Goal: Answer question/provide support

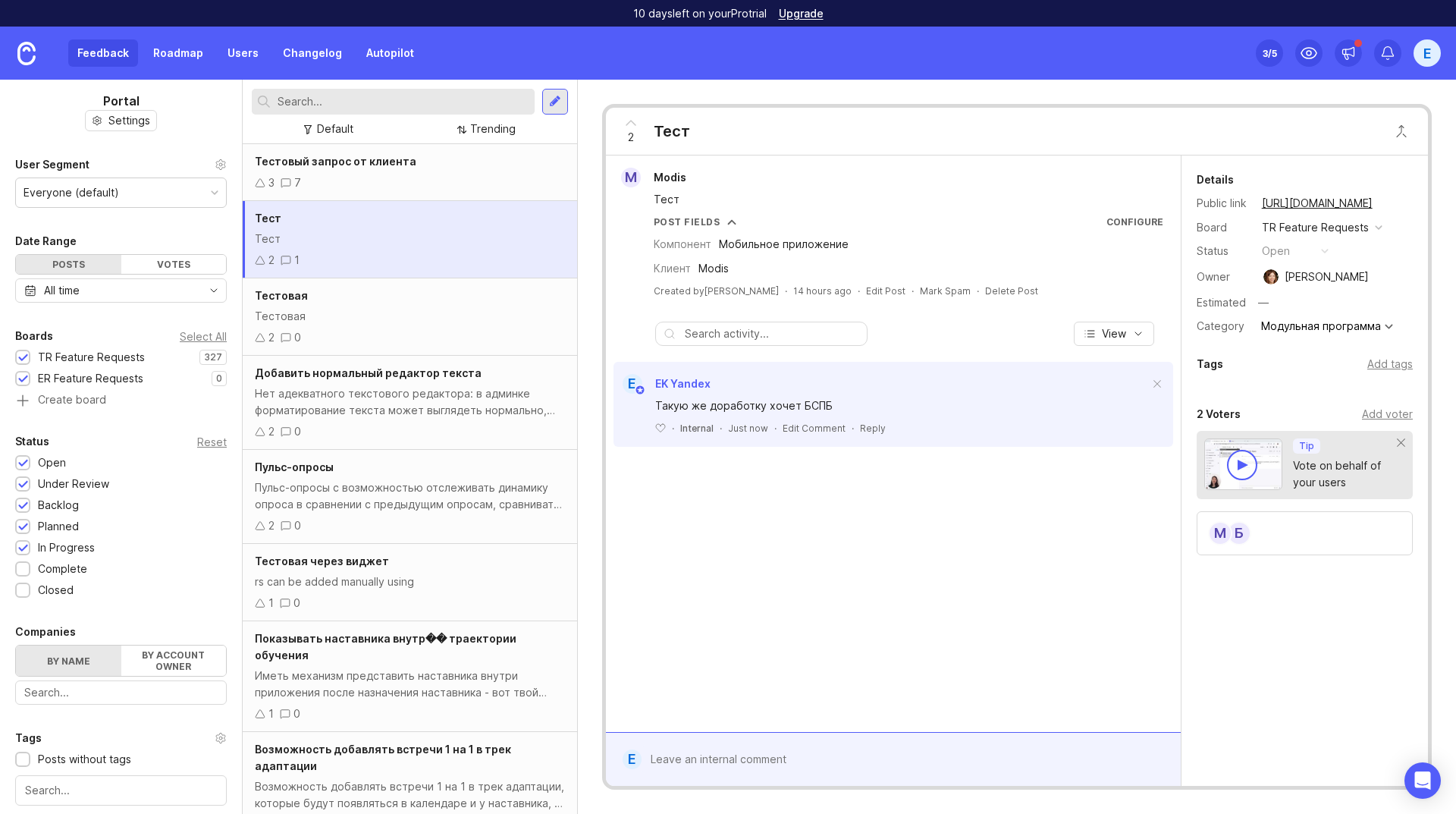
click at [1399, 201] on button "copy icon" at bounding box center [1388, 202] width 21 height 21
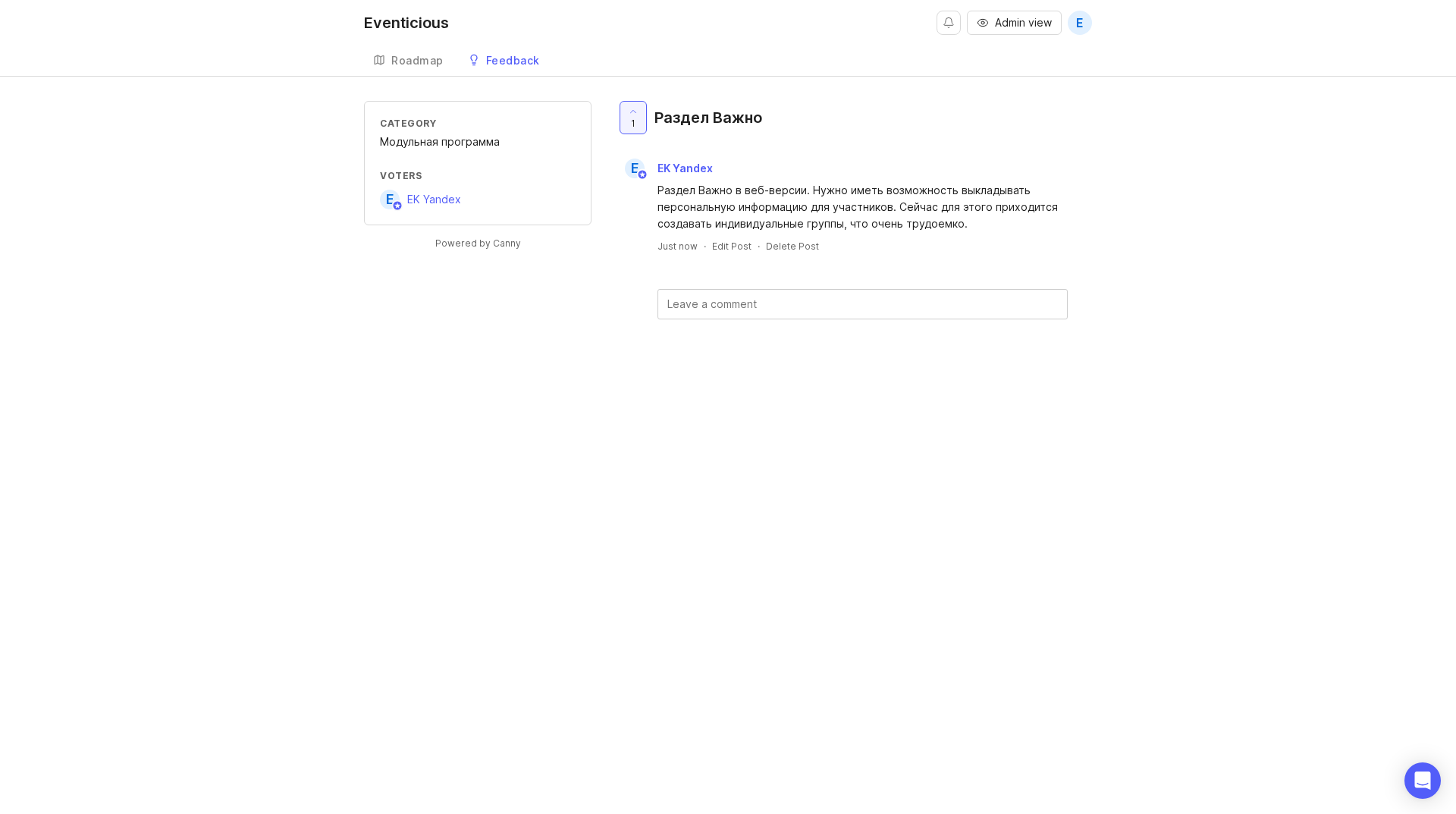
click at [495, 60] on div "Feedback" at bounding box center [512, 61] width 54 height 11
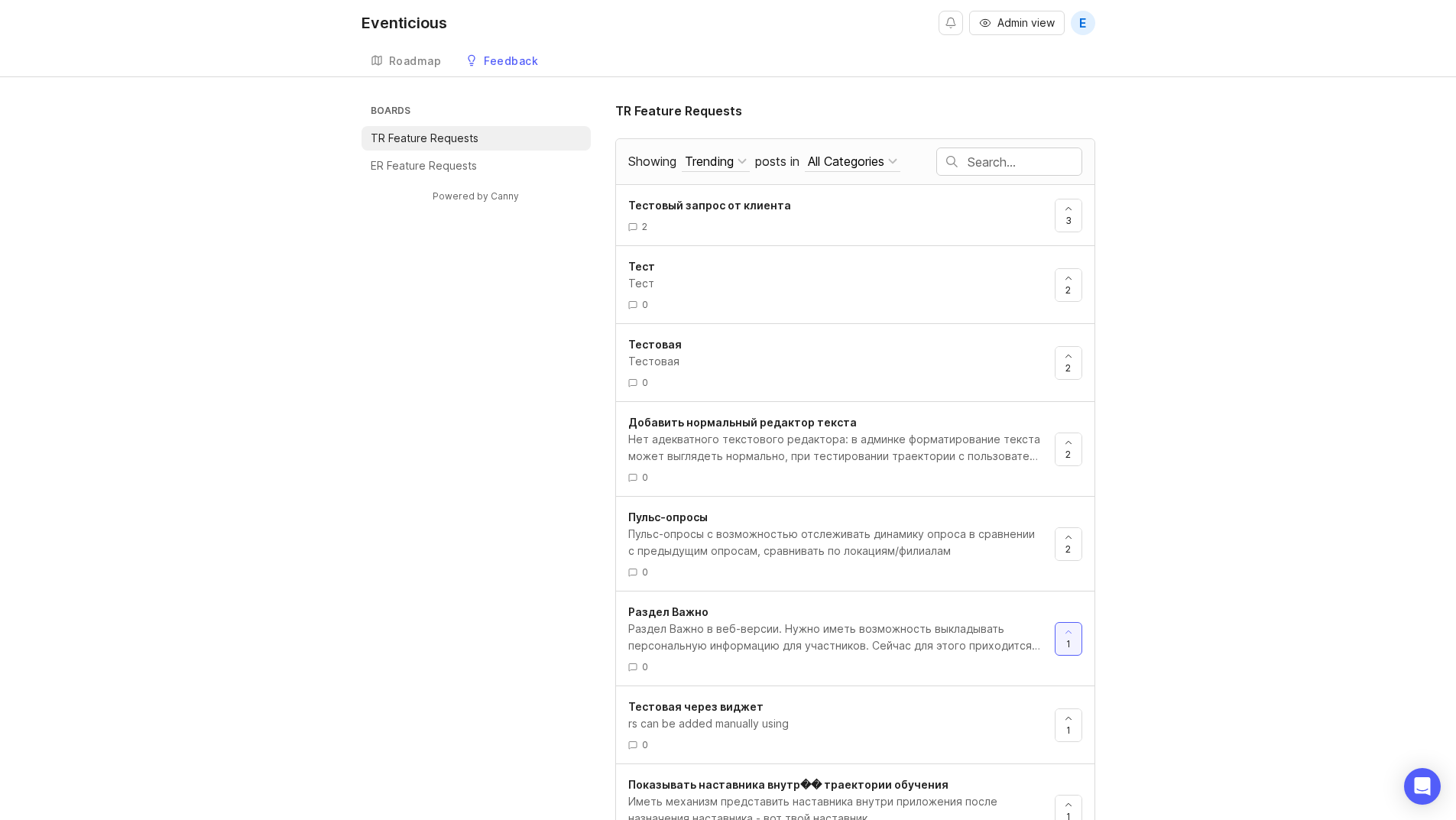
click at [393, 314] on div "Boards TR Feature Requests ER Feature Requests Powered by Canny TR Feature Requ…" at bounding box center [728, 599] width 734 height 994
click at [432, 158] on p "ER Feature Requests" at bounding box center [424, 165] width 107 height 16
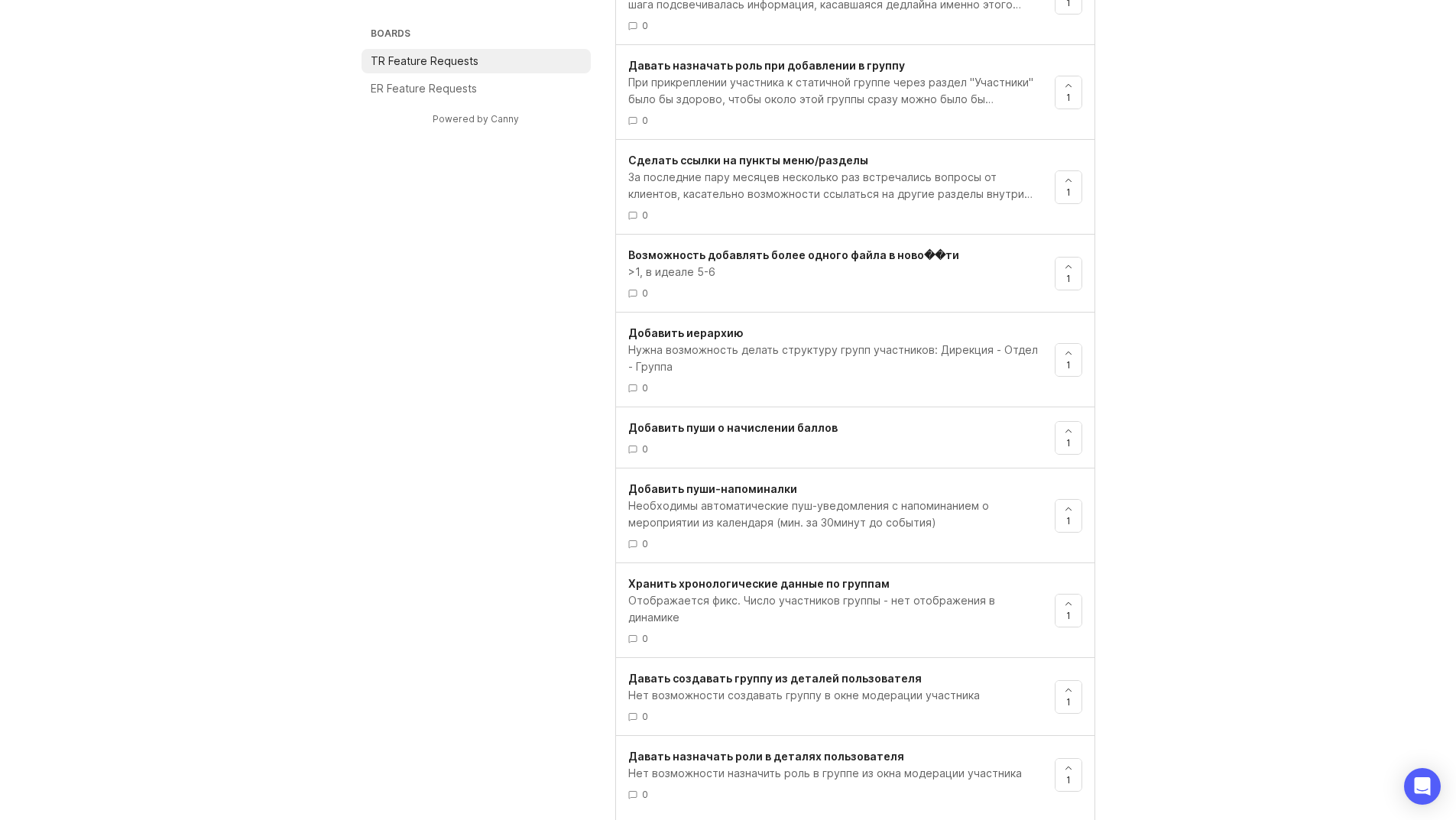
scroll to position [1996, 0]
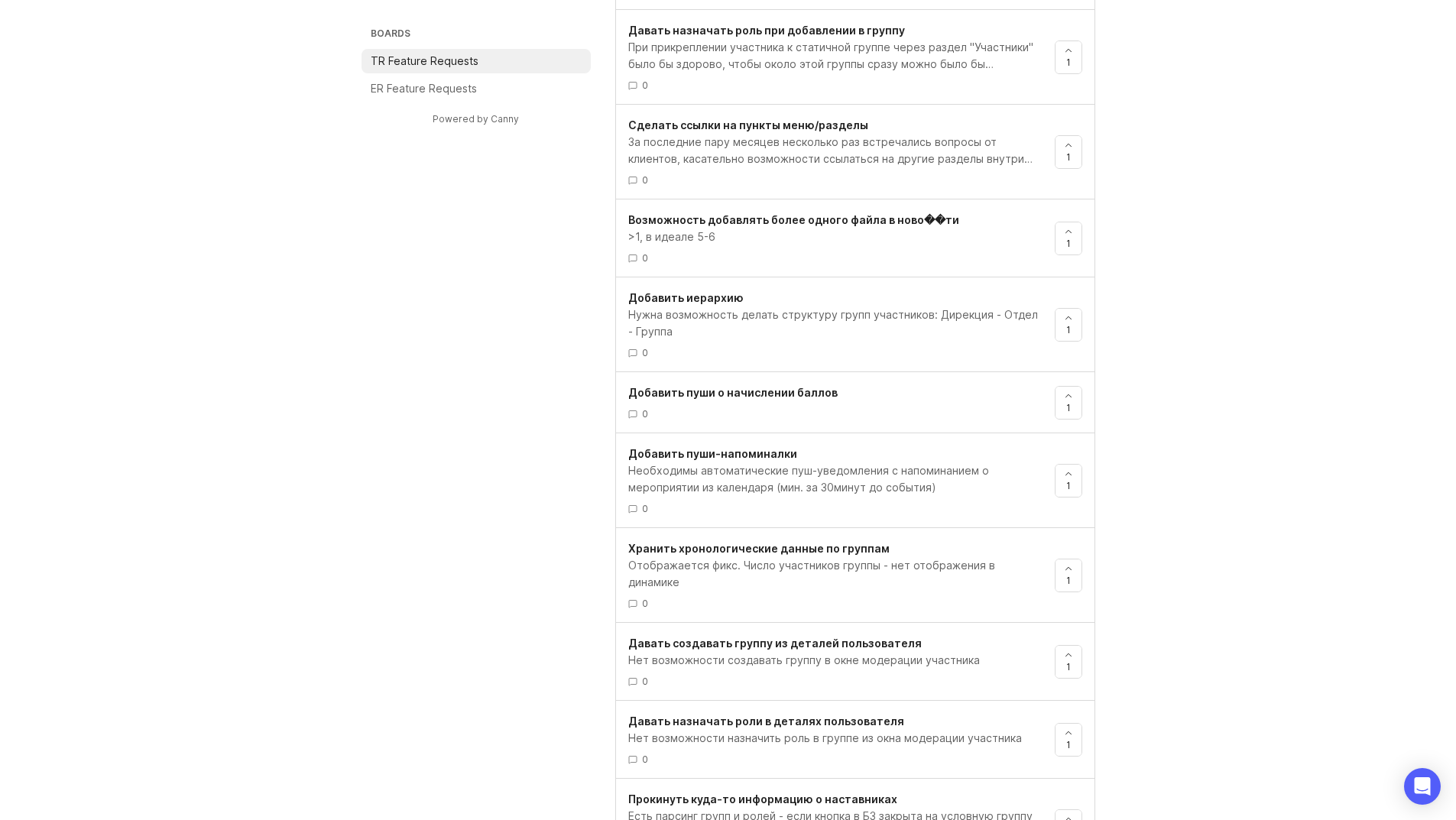
click at [923, 314] on div "Нужна возможность делать структуру групп участников: Дирекция - Отдел - Группа" at bounding box center [835, 323] width 414 height 34
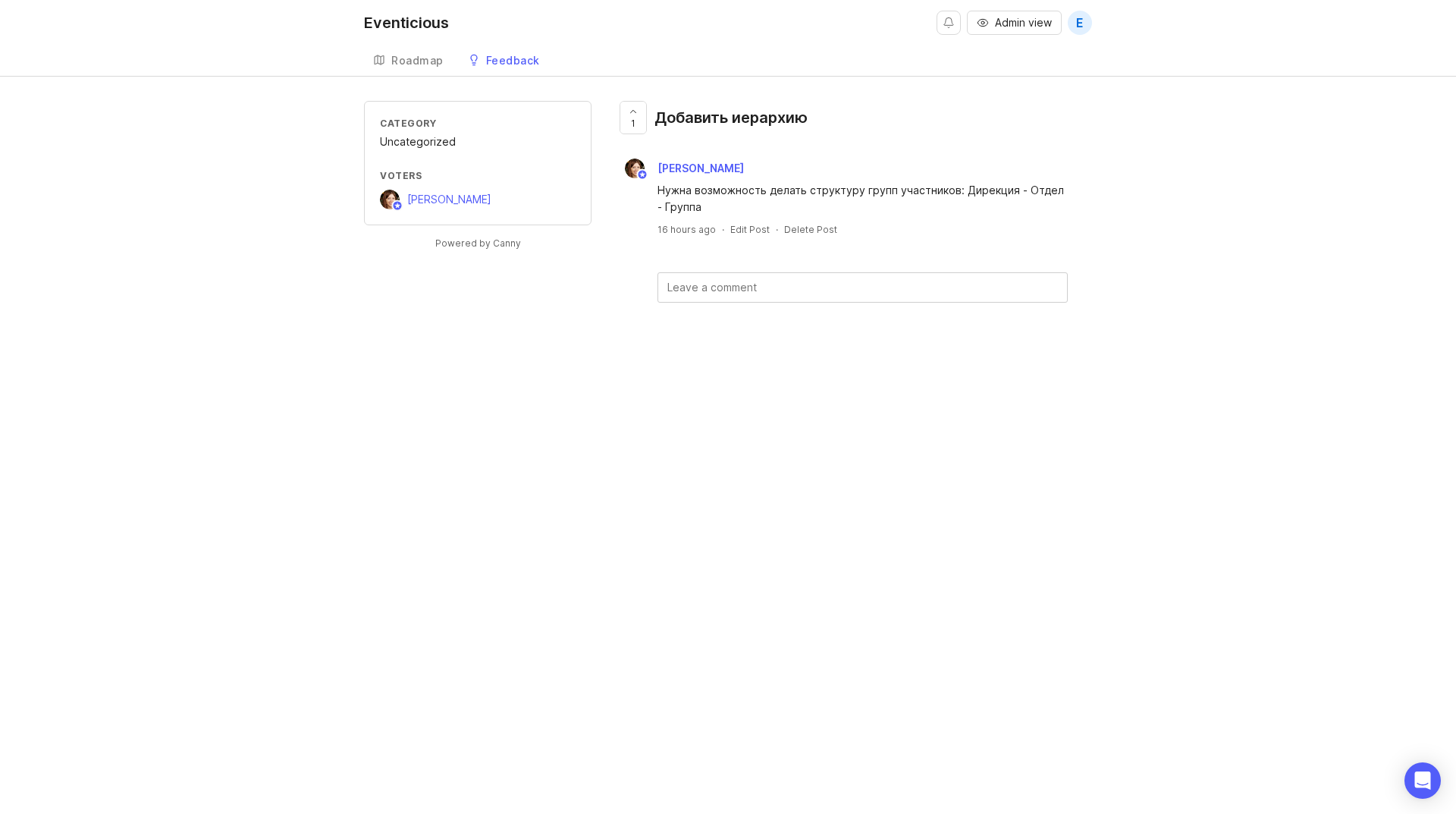
click at [806, 294] on textarea at bounding box center [862, 288] width 408 height 29
click at [495, 57] on div "Feedback" at bounding box center [512, 61] width 54 height 11
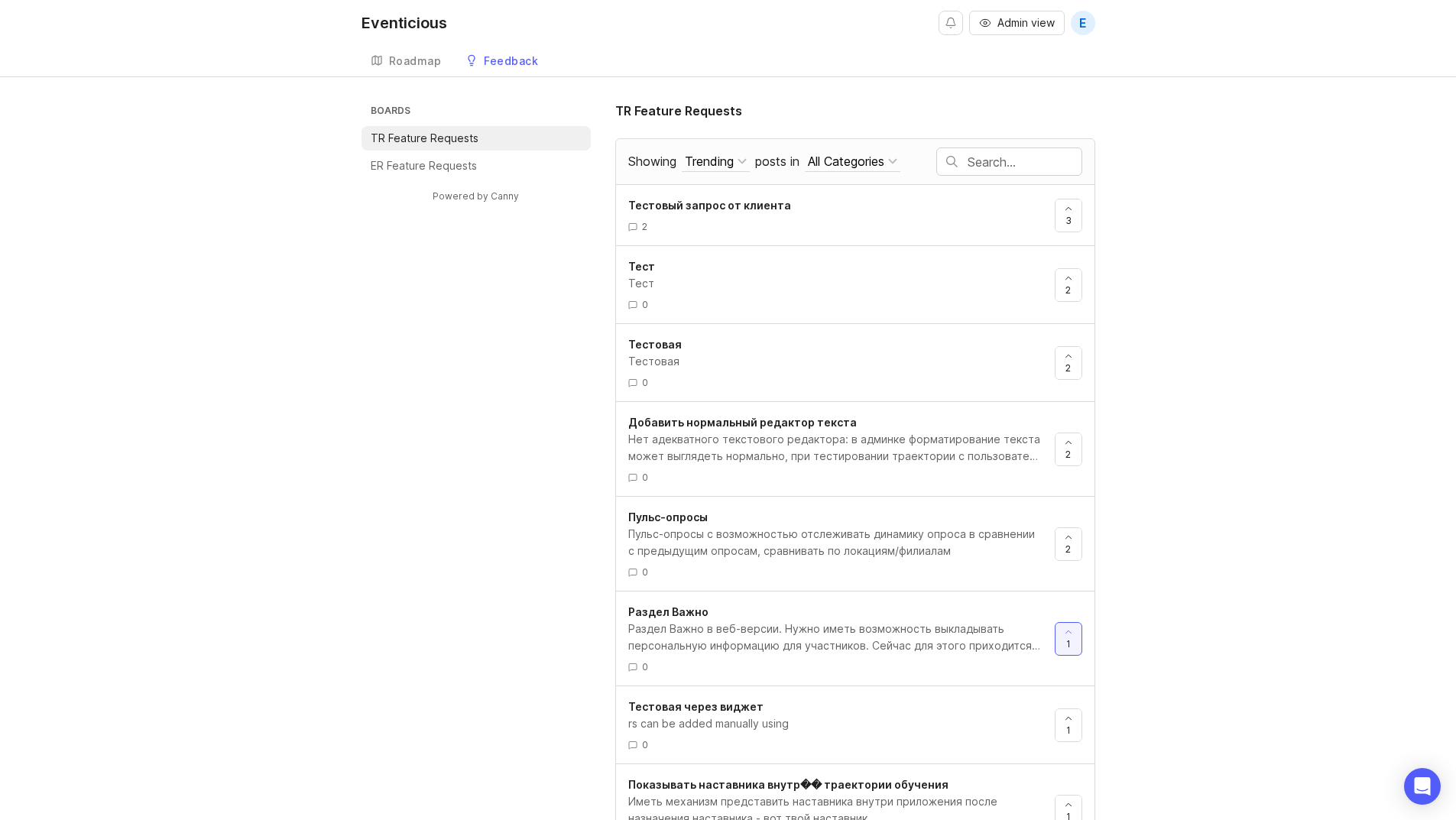
click at [743, 207] on span "Тестовый запрос от клиента" at bounding box center [709, 205] width 163 height 13
